Goal: Task Accomplishment & Management: Use online tool/utility

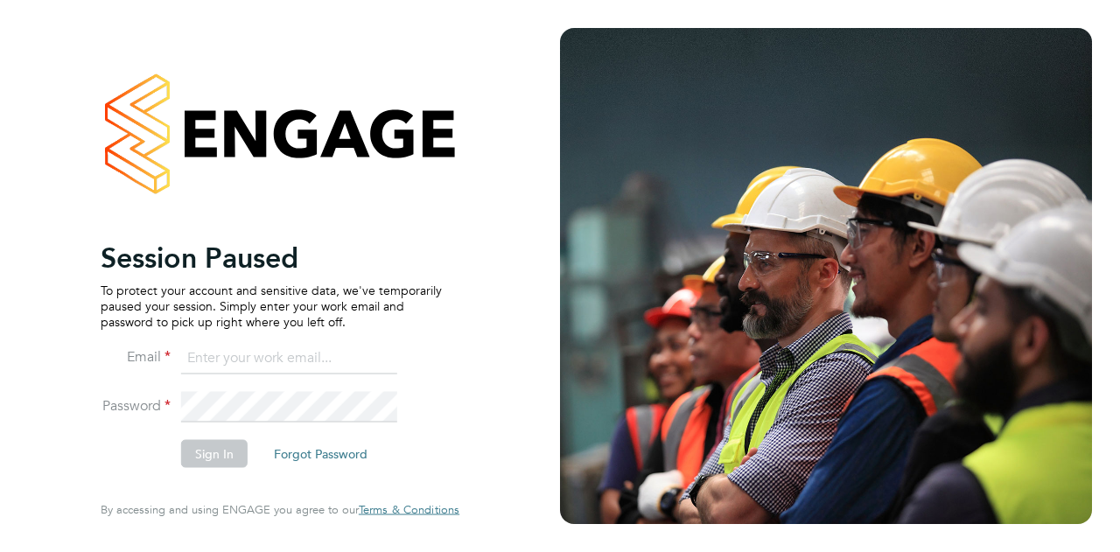
type input "[EMAIL_ADDRESS][DOMAIN_NAME]"
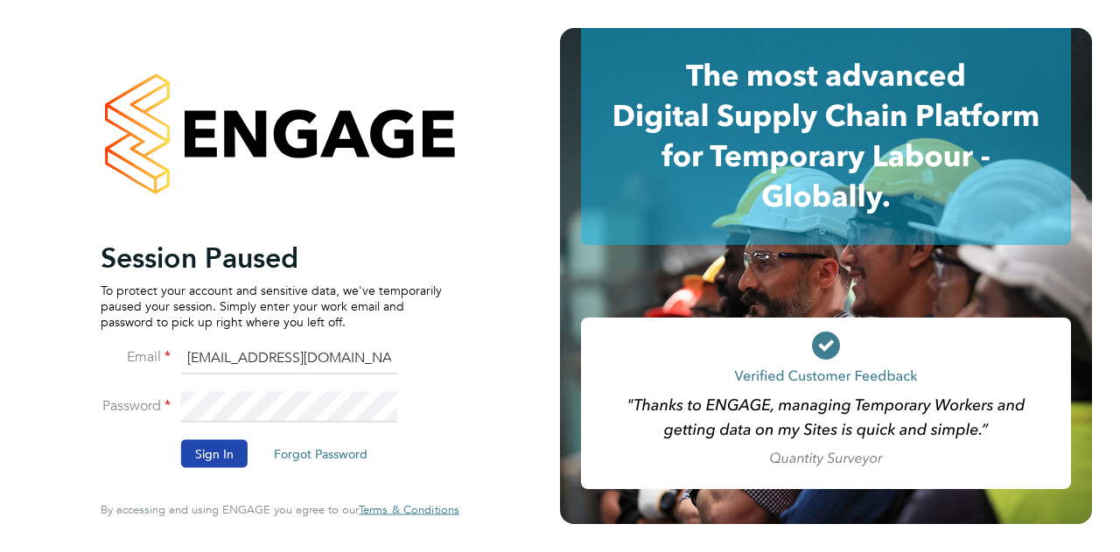
click at [219, 453] on button "Sign In" at bounding box center [214, 454] width 67 height 28
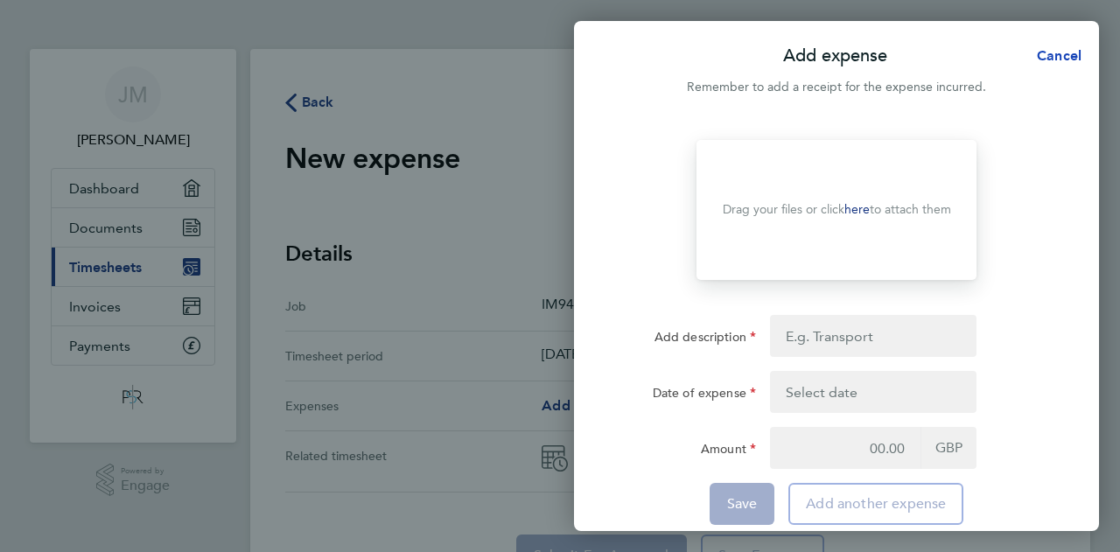
click at [1061, 56] on span "Cancel" at bounding box center [1057, 55] width 50 height 17
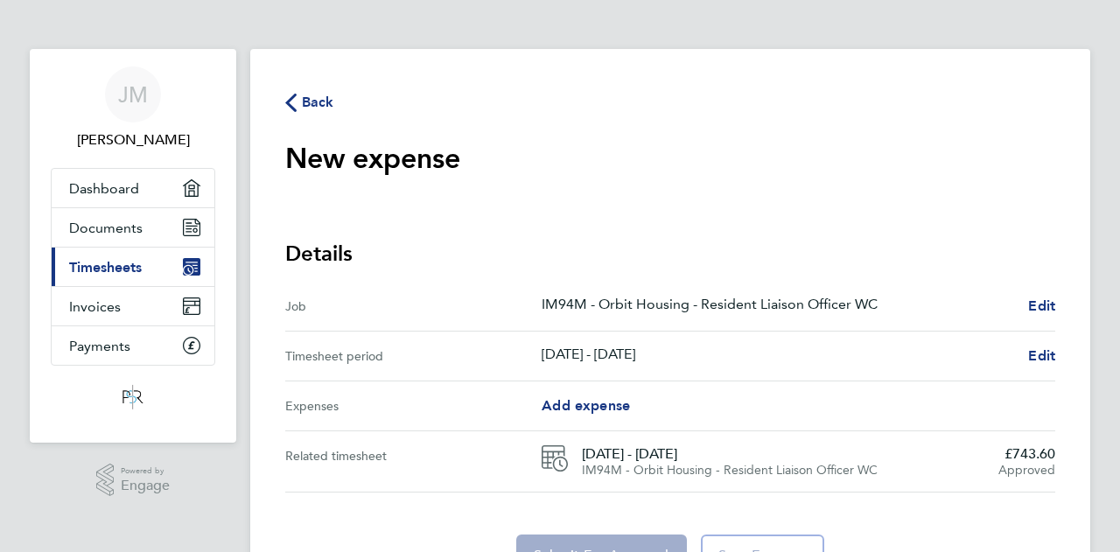
click at [295, 101] on icon "button" at bounding box center [290, 103] width 11 height 18
